Goal: Transaction & Acquisition: Purchase product/service

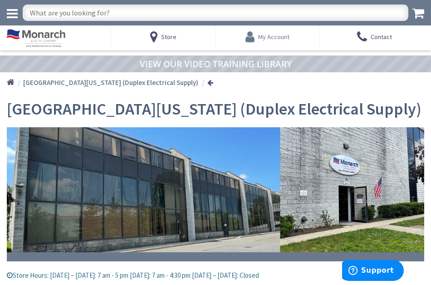
click at [259, 39] on span "My Account" at bounding box center [273, 37] width 31 height 8
click at [252, 35] on icon at bounding box center [251, 37] width 13 height 16
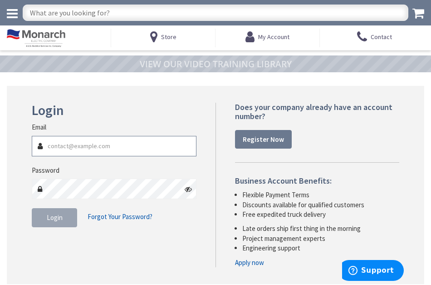
type input "[EMAIL_ADDRESS][DOMAIN_NAME]"
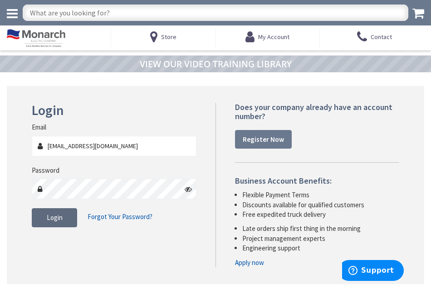
click at [61, 211] on button "Login" at bounding box center [54, 217] width 45 height 19
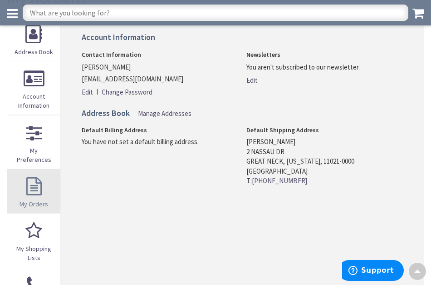
scroll to position [73, 0]
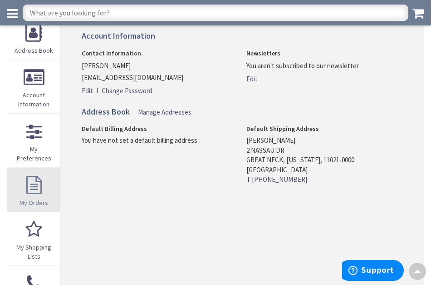
click at [32, 193] on link "My Orders" at bounding box center [33, 189] width 53 height 44
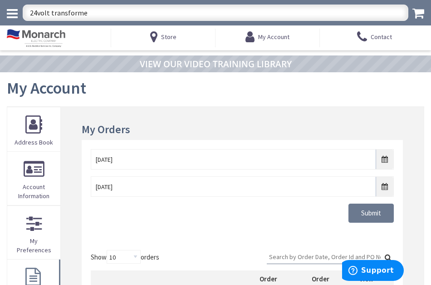
type input "24volt transformer"
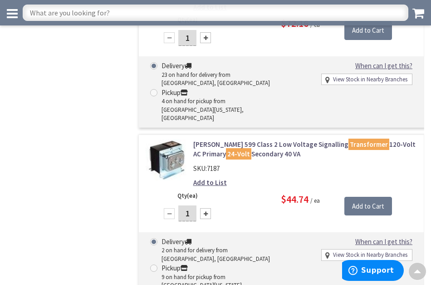
scroll to position [906, 0]
click at [80, 14] on input "text" at bounding box center [216, 13] width 386 height 16
type input "18/6 thermostat wire"
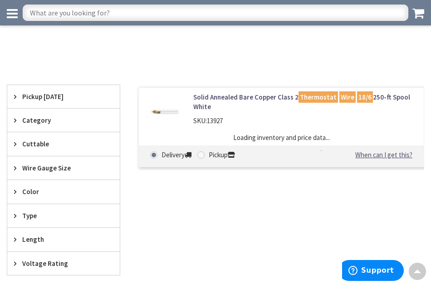
scroll to position [136, 0]
